Goal: Find specific page/section: Find specific page/section

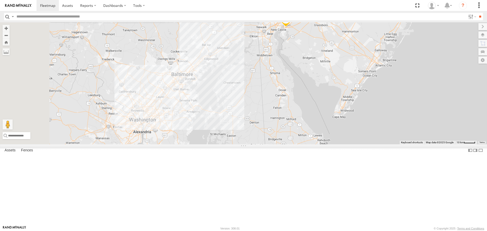
drag, startPoint x: 219, startPoint y: 123, endPoint x: 410, endPoint y: 88, distance: 193.8
click at [410, 88] on div "2208-015910002284753 11837 2219 5829 11834 2216 11835 11839" at bounding box center [243, 83] width 487 height 122
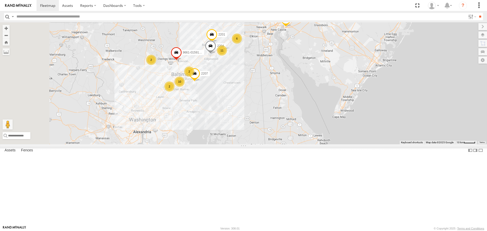
click at [185, 87] on div "10" at bounding box center [180, 82] width 10 height 10
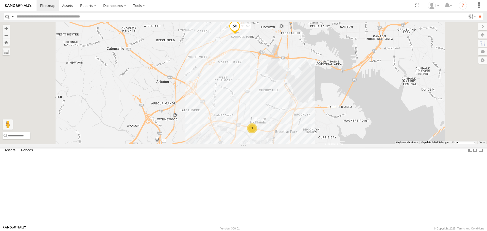
click at [257, 134] on div "9" at bounding box center [252, 128] width 10 height 10
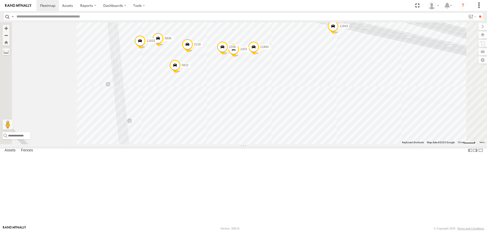
drag, startPoint x: 331, startPoint y: 113, endPoint x: 331, endPoint y: 191, distance: 78.2
click at [331, 144] on div "2208-015910002284753 11837 2219 5829 11834 2216 11835 11839 2201 9661-015910002…" at bounding box center [243, 83] width 487 height 122
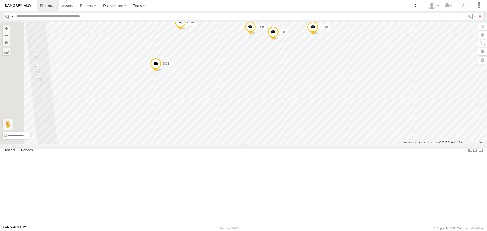
drag, startPoint x: 305, startPoint y: 137, endPoint x: 378, endPoint y: 213, distance: 105.8
click at [378, 144] on div "2208-015910002284753 11837 2219 5829 11834 2216 11835 11839 2201 9661-015910002…" at bounding box center [243, 83] width 487 height 122
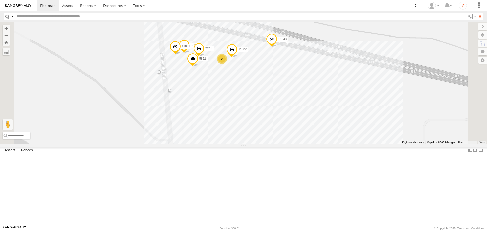
drag, startPoint x: 359, startPoint y: 160, endPoint x: 310, endPoint y: 116, distance: 66.9
click at [310, 116] on div "2208-015910002284753 11837 2219 5829 11834 2216 11835 11839 2201 9661-015910002…" at bounding box center [243, 83] width 487 height 122
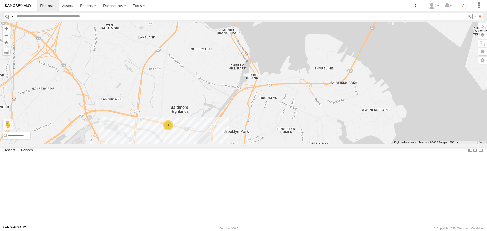
drag, startPoint x: 365, startPoint y: 155, endPoint x: 258, endPoint y: 181, distance: 109.5
click at [257, 144] on div "2208-015910002284753 11837 2219 5829 11834 2216 11835 11839 2201 9661-015910002…" at bounding box center [243, 83] width 487 height 122
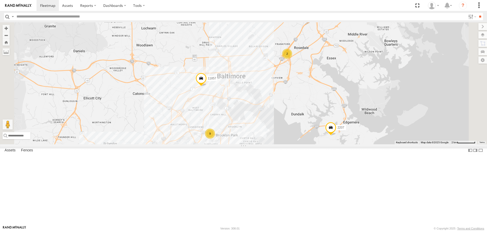
click at [292, 59] on div "2" at bounding box center [287, 54] width 10 height 10
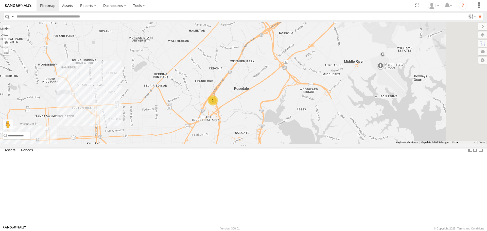
drag, startPoint x: 333, startPoint y: 109, endPoint x: 274, endPoint y: 150, distance: 71.5
click at [218, 106] on div "2" at bounding box center [213, 100] width 10 height 10
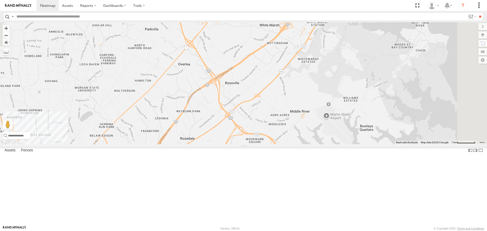
drag, startPoint x: 371, startPoint y: 117, endPoint x: 321, endPoint y: 158, distance: 64.8
click at [317, 144] on div "2208-015910002284753 11837 2219 5829 11834 2216 11835 11839 2201 9661-015910002…" at bounding box center [243, 83] width 487 height 122
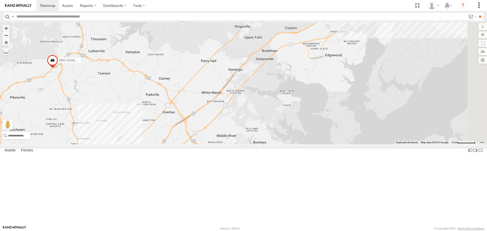
drag, startPoint x: 358, startPoint y: 137, endPoint x: 305, endPoint y: 162, distance: 58.4
click at [305, 144] on div "2208-015910002284753 11837 2219 5829 11834 2216 11835 11839 2201 9661-015910002…" at bounding box center [243, 83] width 487 height 122
click at [334, 15] on span at bounding box center [328, 9] width 11 height 14
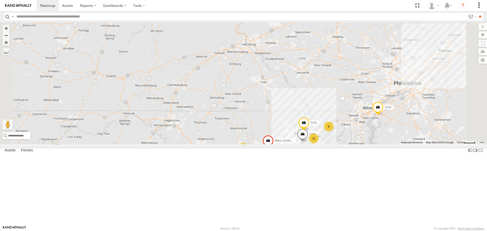
drag, startPoint x: 325, startPoint y: 142, endPoint x: 329, endPoint y: 174, distance: 32.2
click at [329, 144] on div "2204 2201 9661-015910002283565 2207 11 2 6 2 2 10 2219 2216" at bounding box center [243, 83] width 487 height 122
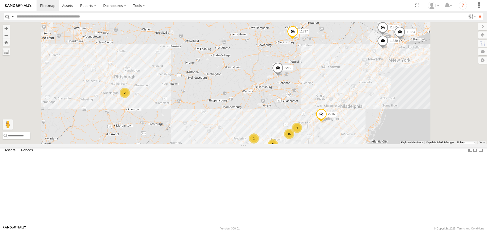
click at [130, 98] on div "2" at bounding box center [125, 93] width 10 height 10
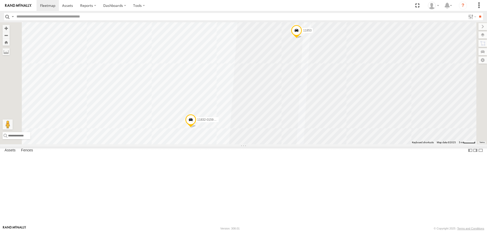
click at [210, 134] on div "2219 2216 11835 11837 11839 11834 11832-015910002299678 11853" at bounding box center [243, 83] width 487 height 122
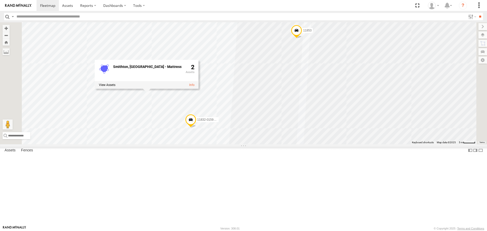
click at [215, 138] on div "2219 2216 11835 11837 11839 11834 11832-015910002299678 11853 [GEOGRAPHIC_DATA]…" at bounding box center [243, 83] width 487 height 122
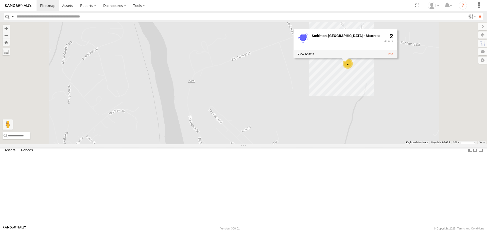
drag, startPoint x: 372, startPoint y: 78, endPoint x: 354, endPoint y: 118, distance: 43.5
click at [355, 118] on div "2219 2216 11835 11837 11839 11834 2 [GEOGRAPHIC_DATA], [GEOGRAPHIC_DATA] - Matt…" at bounding box center [243, 83] width 487 height 122
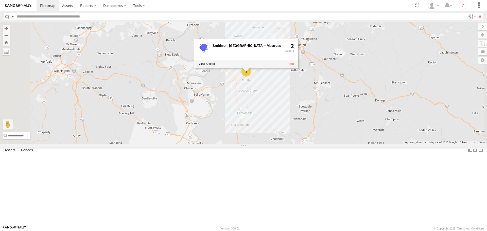
click at [334, 115] on div "2219 2216 11835 11837 11839 11834 2 [GEOGRAPHIC_DATA], [GEOGRAPHIC_DATA] - Matt…" at bounding box center [243, 83] width 487 height 122
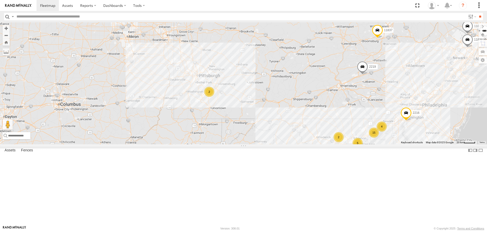
drag, startPoint x: 383, startPoint y: 113, endPoint x: 314, endPoint y: 107, distance: 69.8
click at [340, 127] on div "2219 2216 11835 11837 11839 11834 15 11 5 4 2 2" at bounding box center [243, 83] width 487 height 122
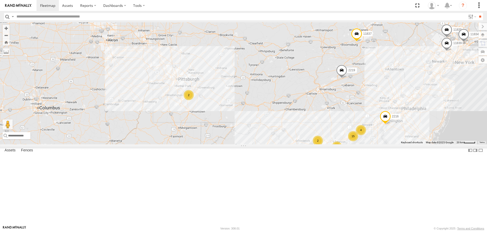
click at [94, 18] on input "text" at bounding box center [240, 16] width 452 height 7
click at [478, 13] on input "**" at bounding box center [481, 16] width 6 height 7
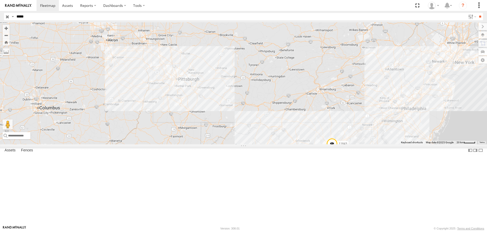
type input "*****"
click at [478, 13] on input "**" at bounding box center [481, 16] width 6 height 7
click at [363, 42] on span at bounding box center [356, 35] width 11 height 14
click at [384, 92] on div "11837 11837 All Assets [PERSON_NAME] Nescopeck 41.04989 , -76.10765 0 07:32:09 …" at bounding box center [243, 83] width 487 height 122
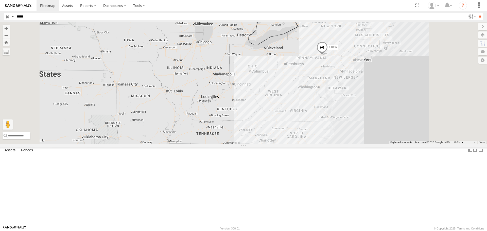
click at [10, 19] on input "button" at bounding box center [7, 16] width 7 height 7
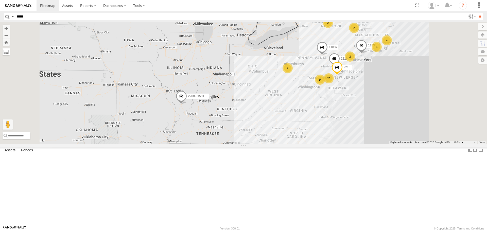
click at [10, 53] on label at bounding box center [6, 51] width 7 height 7
click at [0, 0] on label at bounding box center [0, 0] width 0 height 0
